Goal: Navigation & Orientation: Find specific page/section

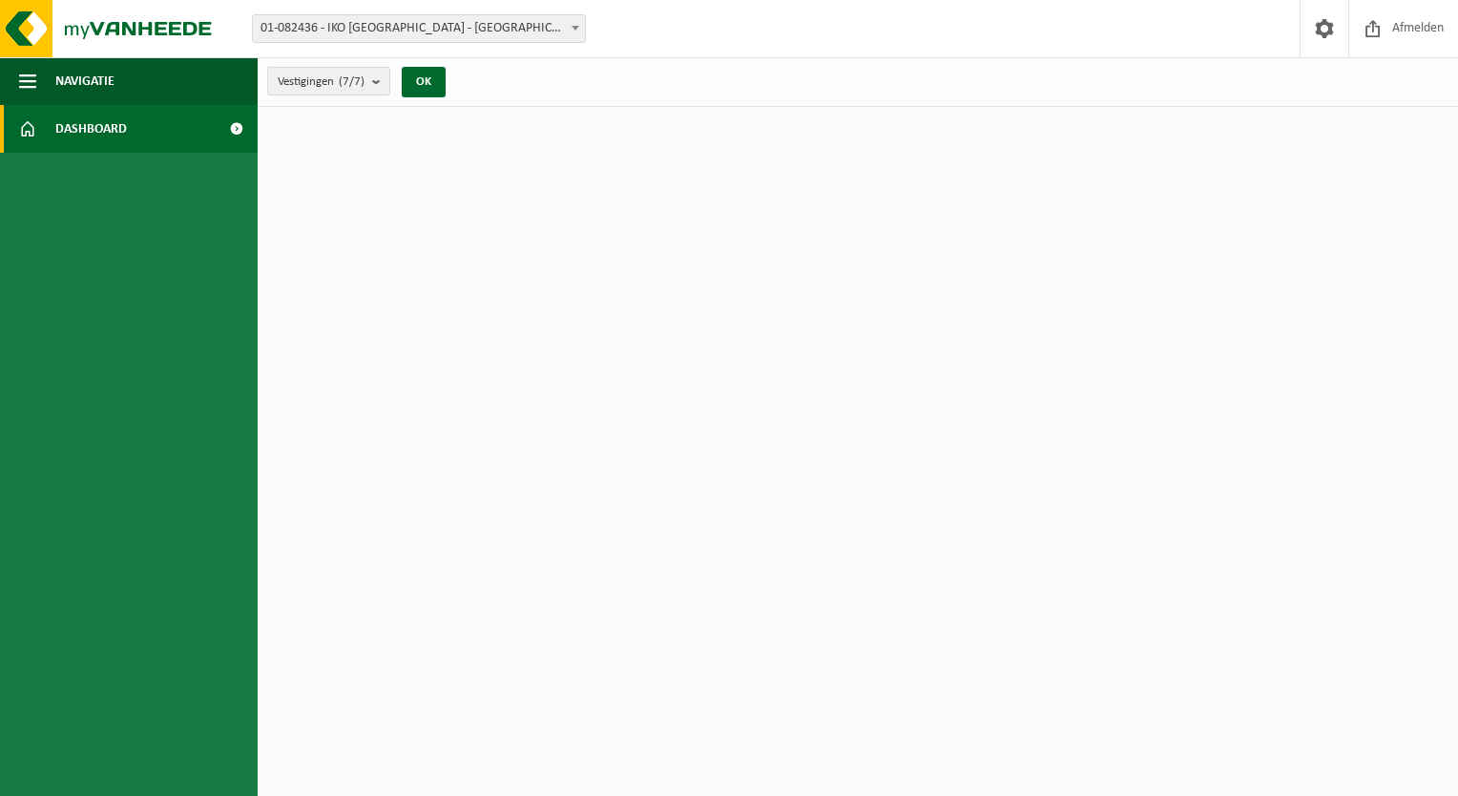
click at [126, 137] on span "Dashboard" at bounding box center [91, 129] width 72 height 48
click at [243, 127] on span at bounding box center [236, 129] width 43 height 48
click at [440, 70] on button "OK" at bounding box center [424, 82] width 44 height 31
click at [422, 92] on button "OK" at bounding box center [424, 82] width 44 height 31
click at [428, 87] on button "OK" at bounding box center [424, 82] width 44 height 31
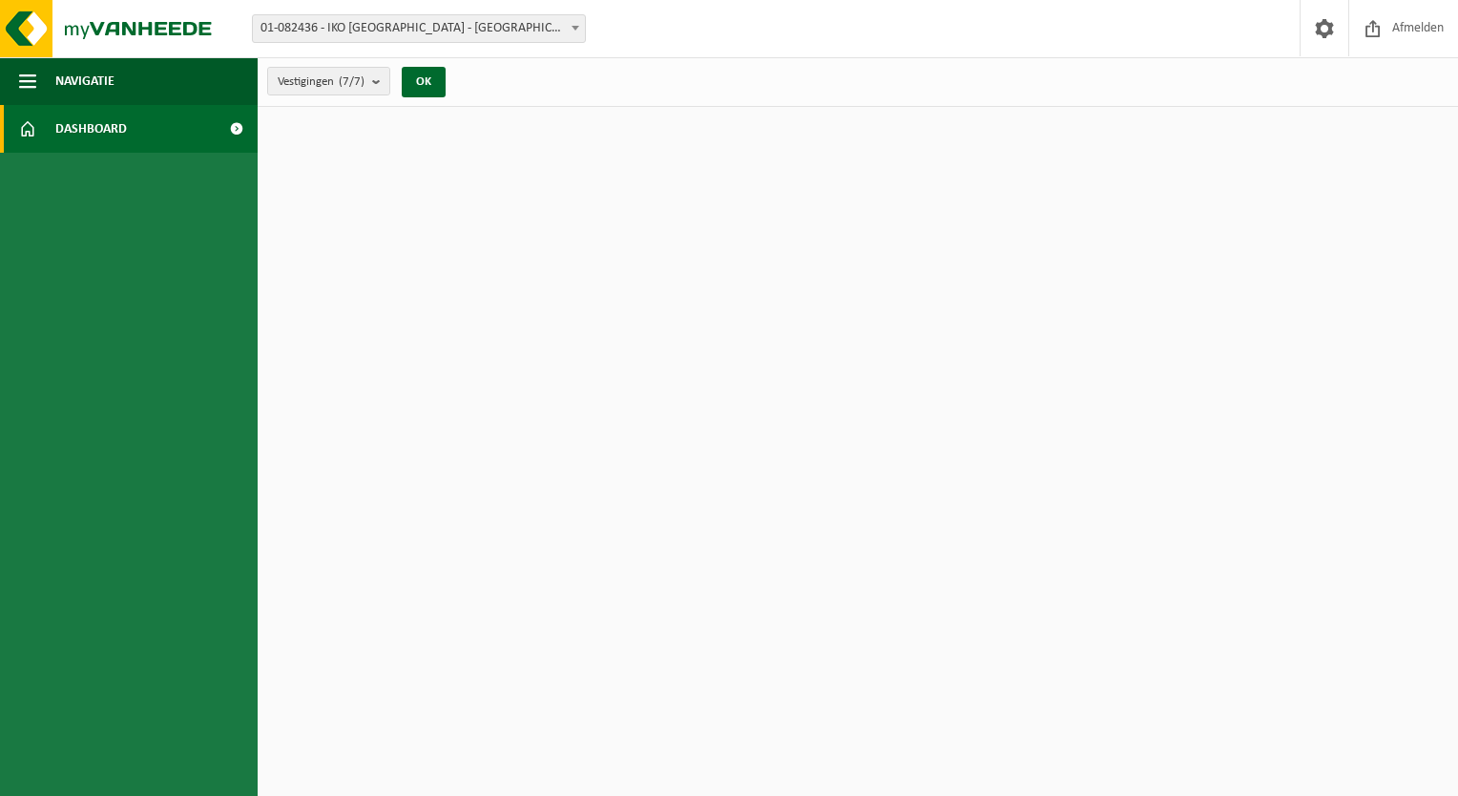
click at [447, 296] on html "Vestiging: 01-082436 - IKO NV - ANTWERPEN 10-833249 - IKO NV MILIEUSTRAAT FABRI…" at bounding box center [729, 398] width 1458 height 796
click at [1430, 31] on span "Afmelden" at bounding box center [1417, 28] width 61 height 56
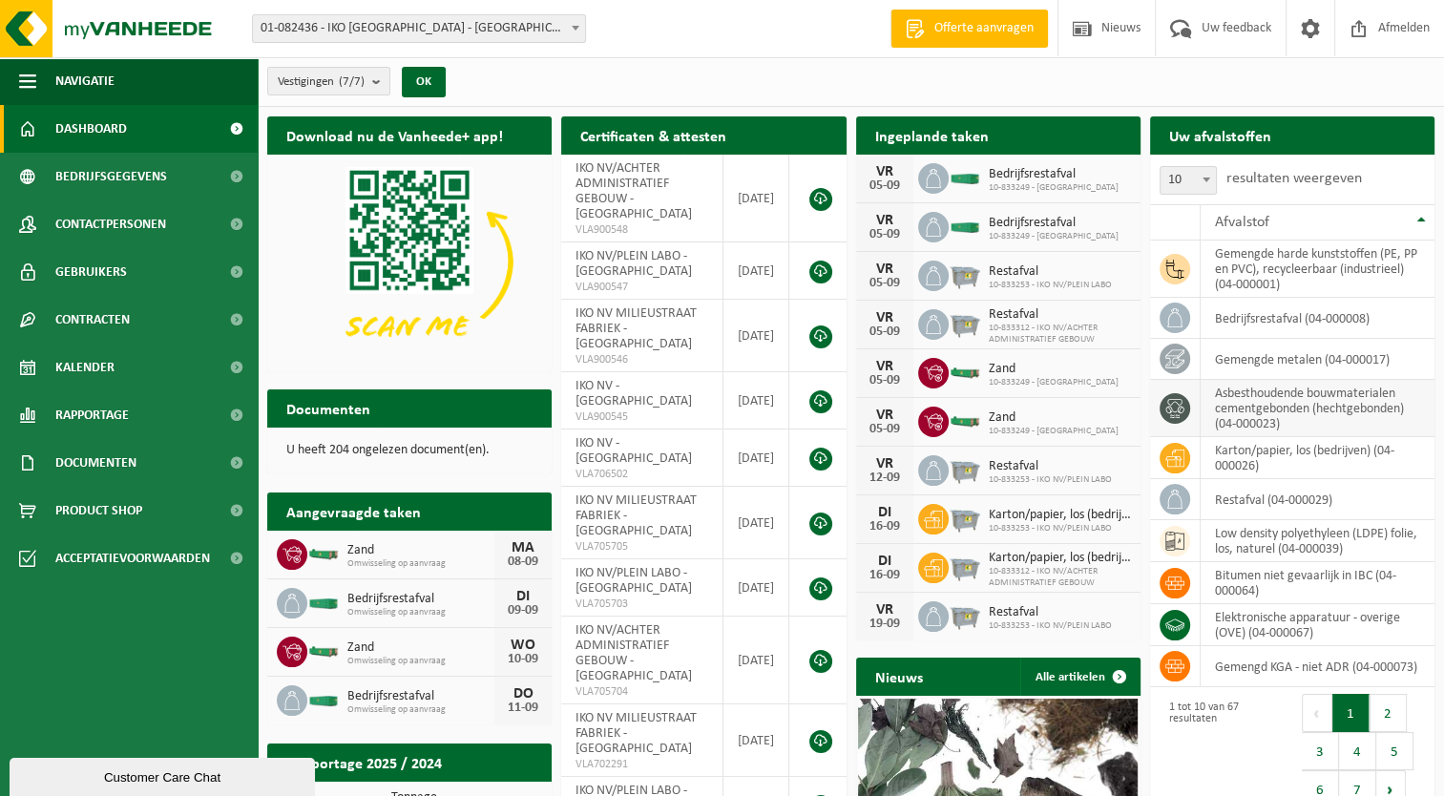
scroll to position [286, 0]
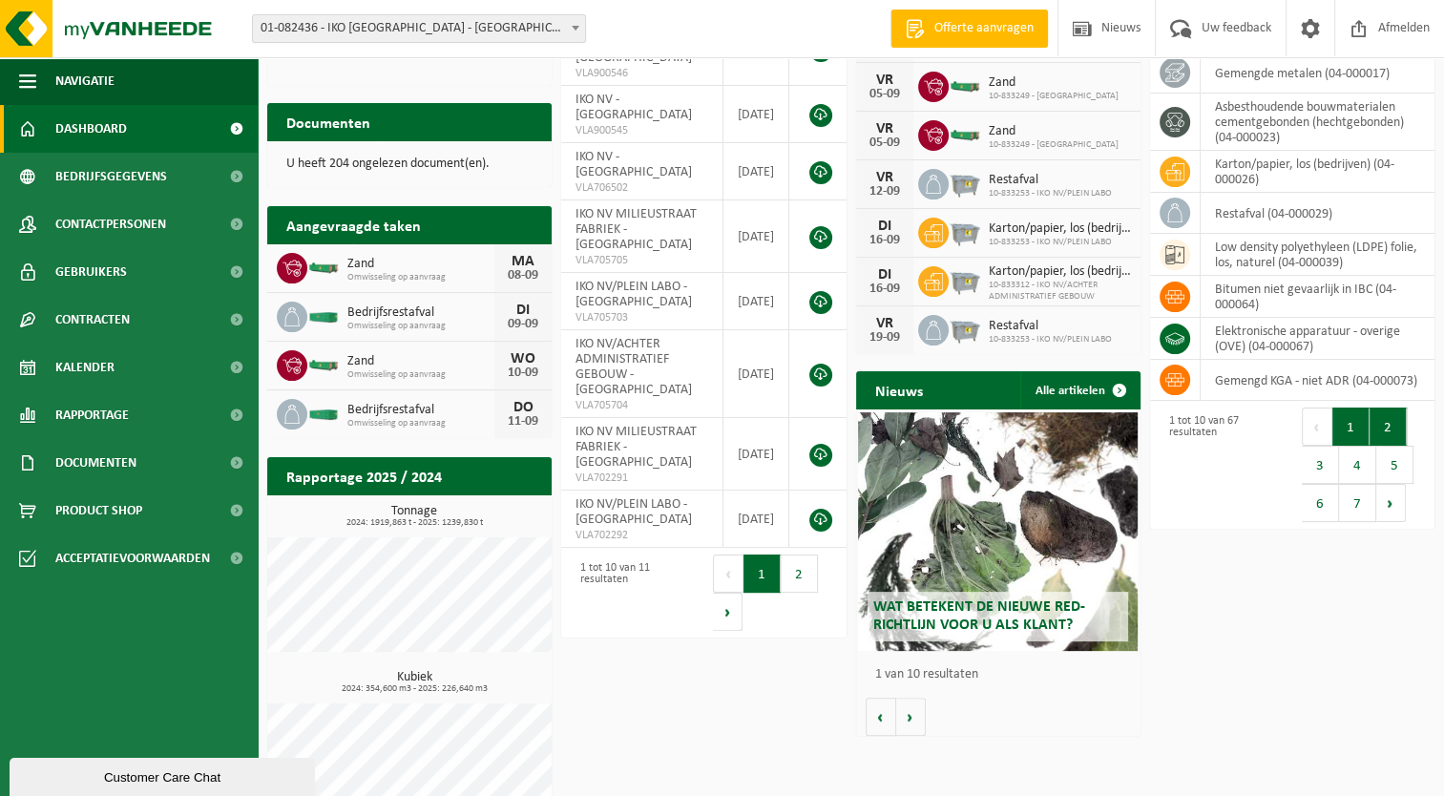
click at [1388, 426] on button "2" at bounding box center [1387, 426] width 37 height 38
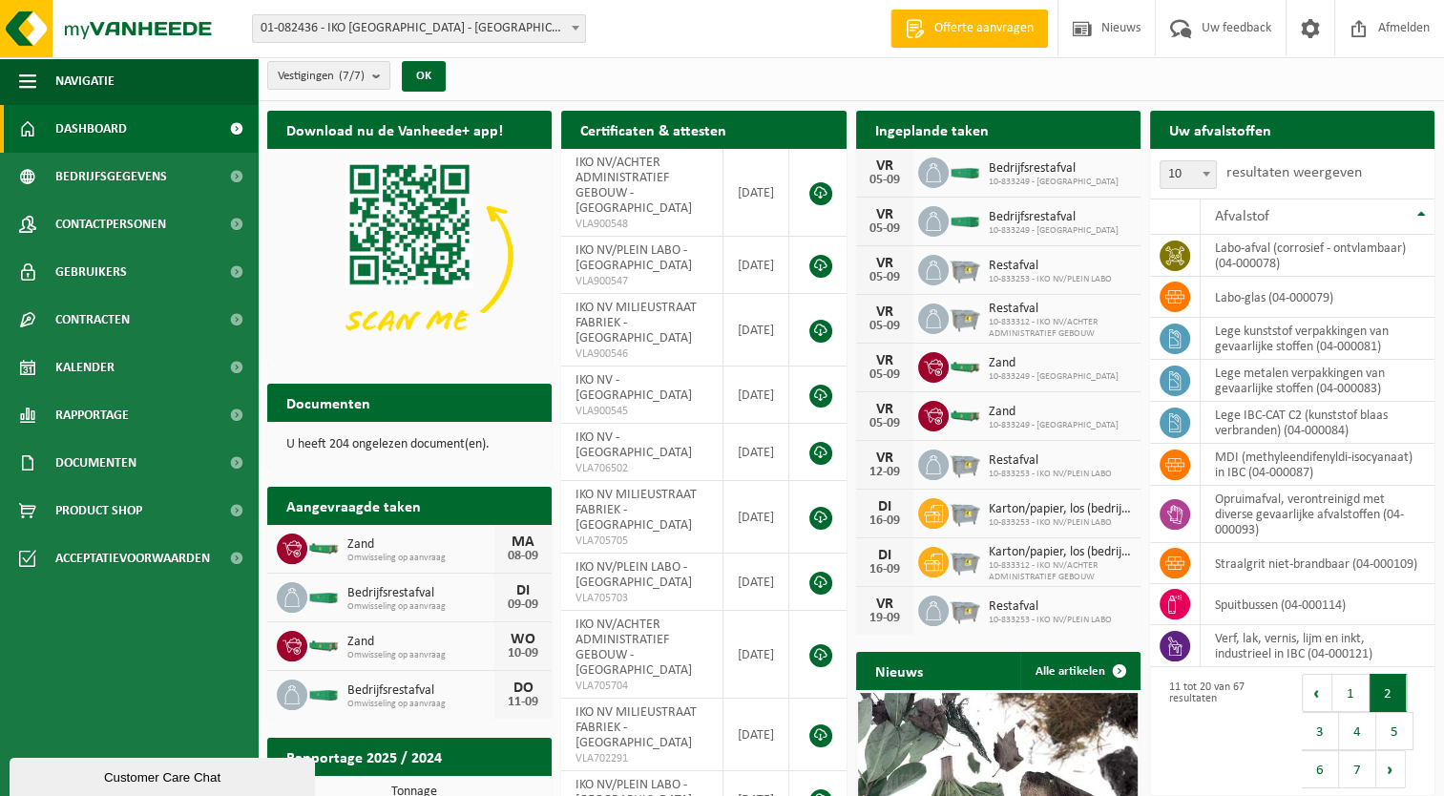
scroll to position [0, 0]
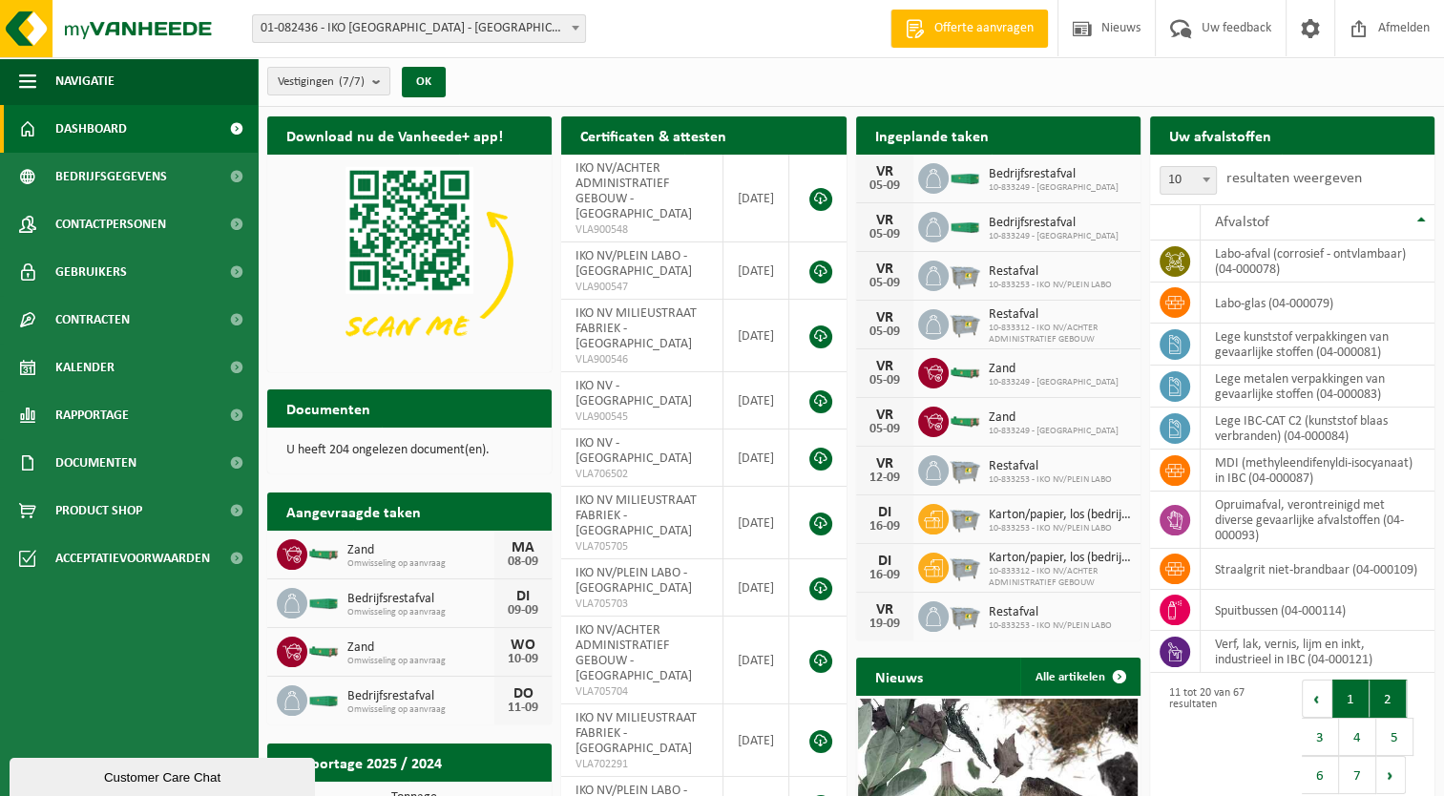
click at [1351, 701] on button "1" at bounding box center [1350, 698] width 37 height 38
